Goal: Check status: Check status

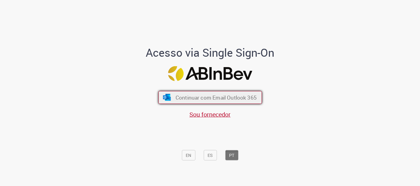
click at [218, 100] on span "Continuar com Email Outlook 365" at bounding box center [215, 97] width 81 height 7
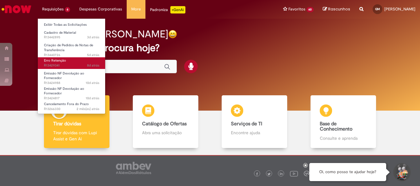
click at [64, 63] on span "8d atrás 8 dias atrás R13429341" at bounding box center [71, 65] width 55 height 5
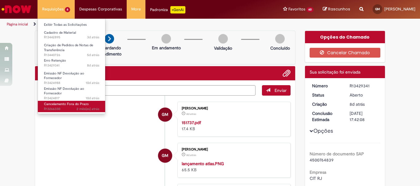
click at [73, 103] on span "Cancelamento Fora do Prazo" at bounding box center [66, 104] width 45 height 5
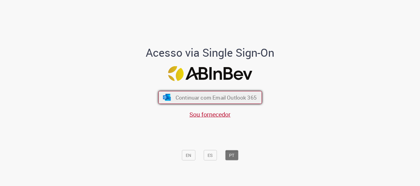
click at [208, 99] on span "Continuar com Email Outlook 365" at bounding box center [215, 97] width 81 height 7
